Goal: Transaction & Acquisition: Purchase product/service

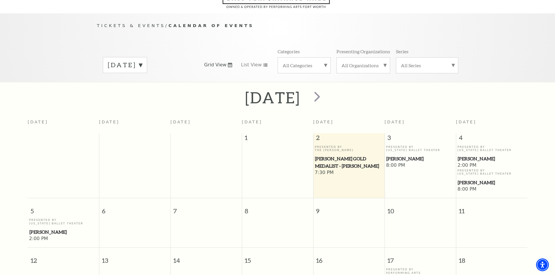
scroll to position [52, 0]
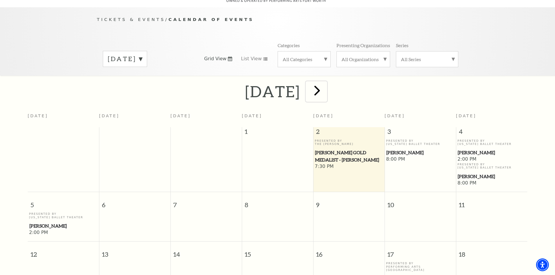
click at [325, 82] on span "next" at bounding box center [317, 90] width 17 height 17
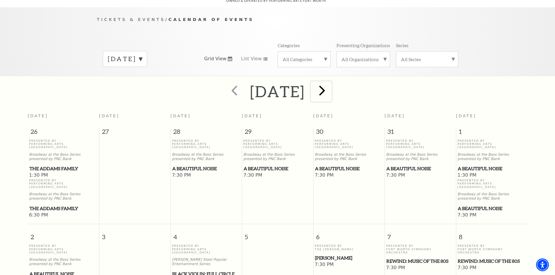
click at [330, 84] on span "next" at bounding box center [322, 90] width 17 height 17
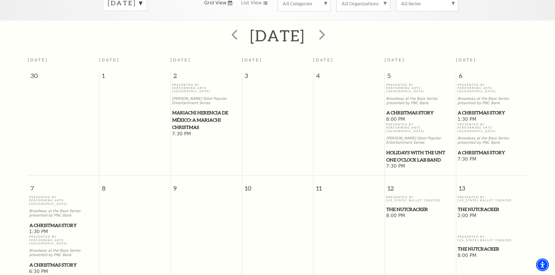
scroll to position [110, 0]
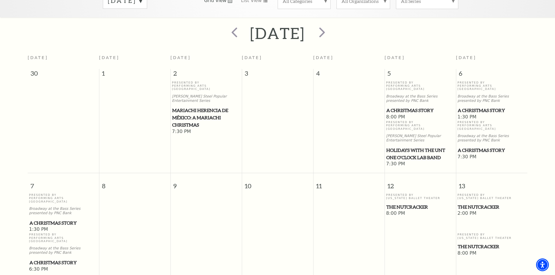
click at [475, 107] on span "A Christmas Story" at bounding box center [492, 110] width 68 height 7
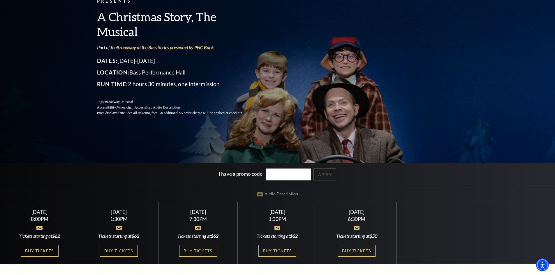
scroll to position [117, 0]
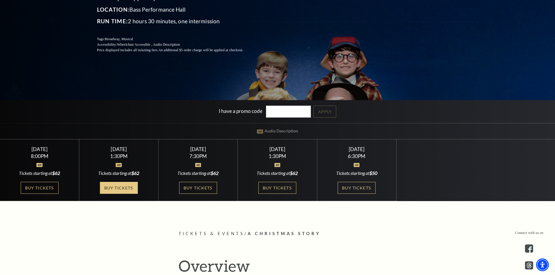
click at [118, 189] on link "Buy Tickets" at bounding box center [119, 188] width 38 height 12
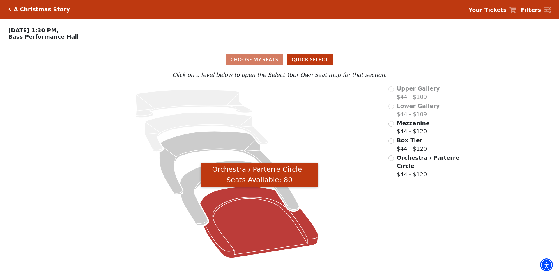
click at [249, 220] on icon "Orchestra / Parterre Circle - Seats Available: 80" at bounding box center [259, 222] width 118 height 71
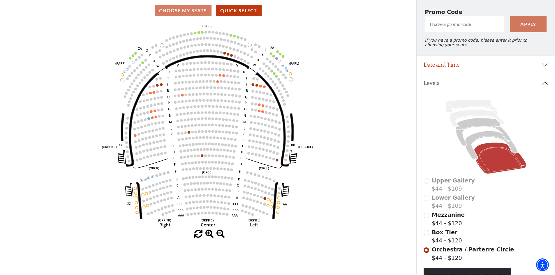
scroll to position [105, 0]
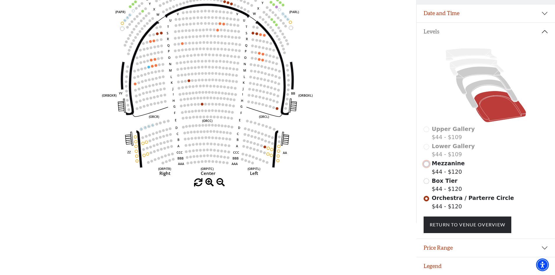
click at [427, 166] on input "Mezzanine$44 - $120\a" at bounding box center [427, 164] width 6 height 6
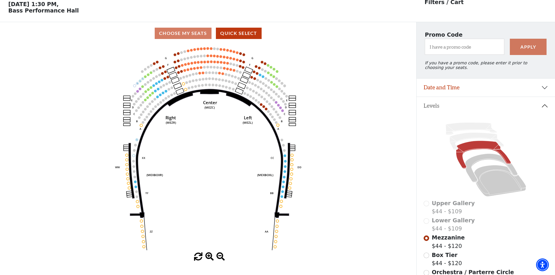
scroll to position [27, 0]
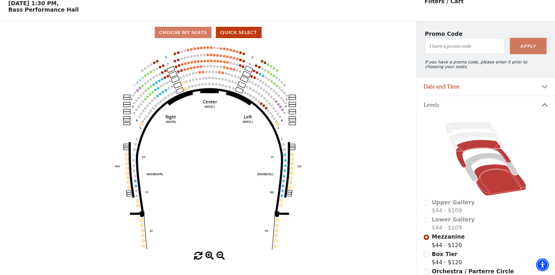
click at [502, 179] on icon at bounding box center [500, 180] width 52 height 31
